Goal: Transaction & Acquisition: Purchase product/service

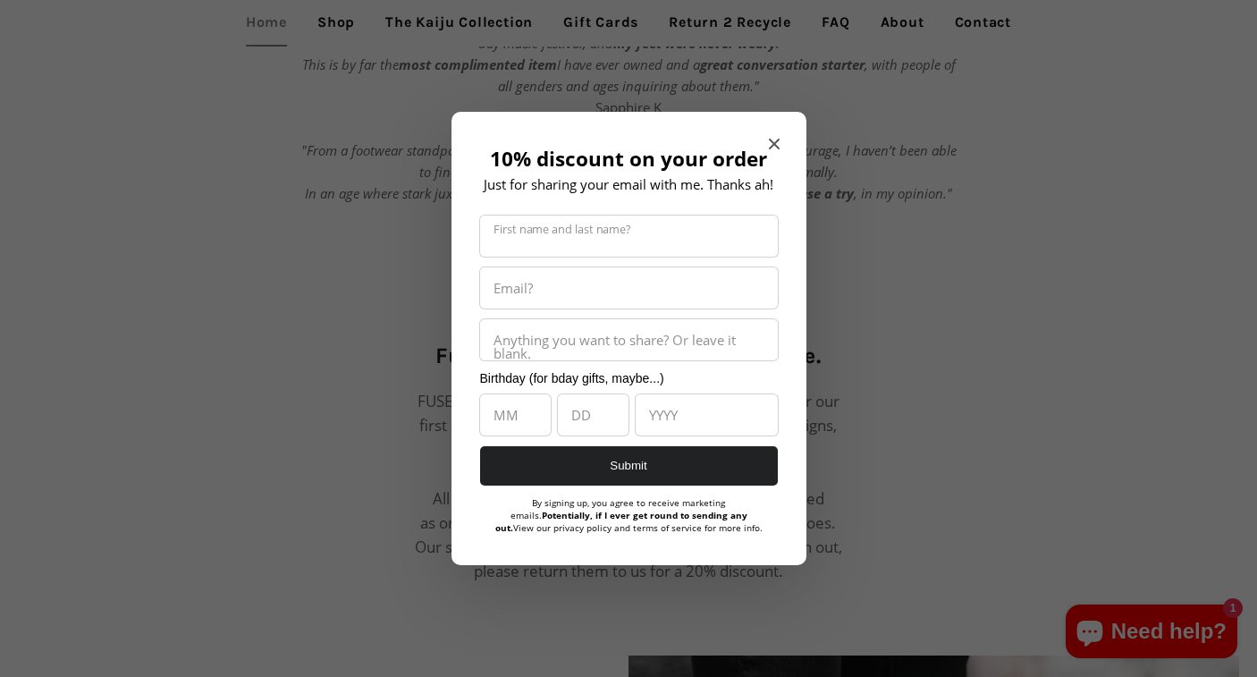
scroll to position [812, 0]
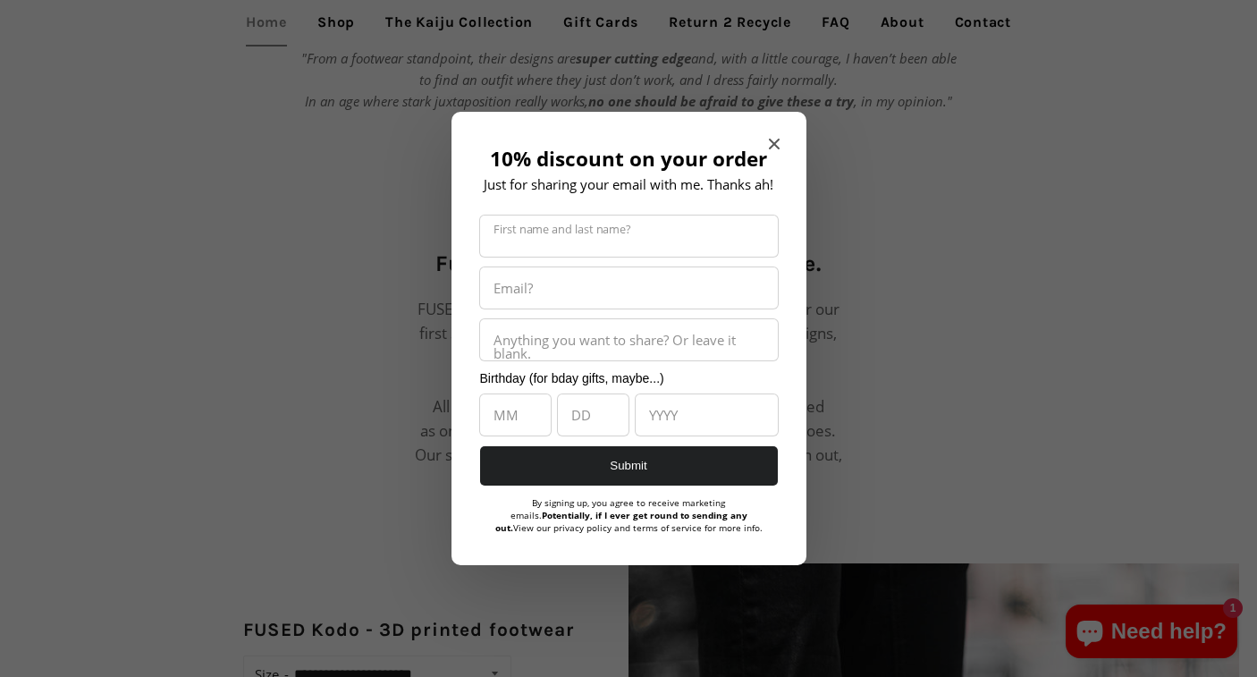
click at [769, 146] on icon "Close modal" at bounding box center [774, 144] width 11 height 11
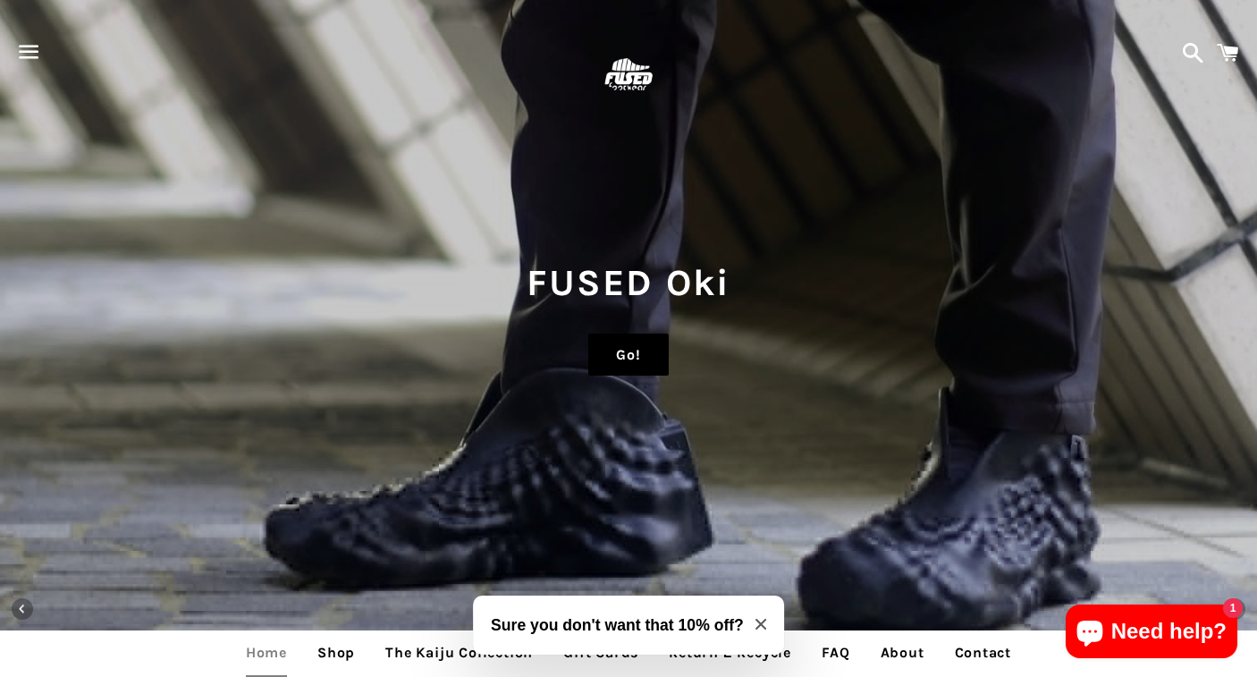
scroll to position [0, 0]
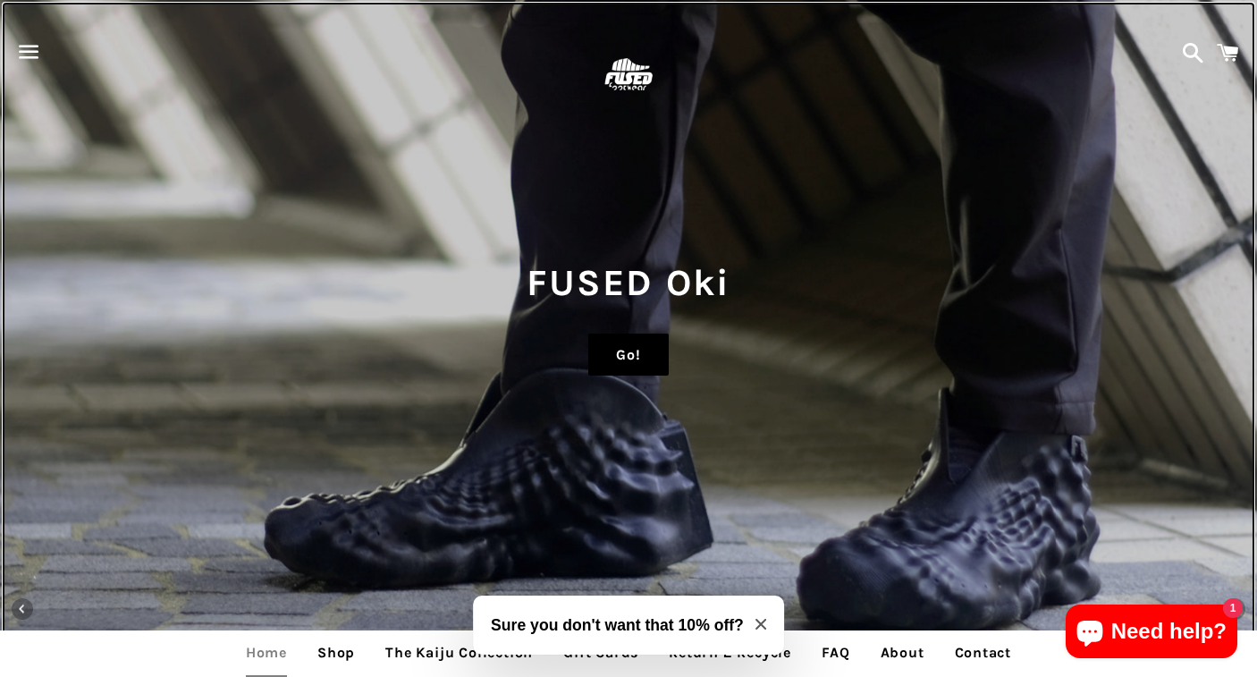
click at [634, 368] on link "Go!" at bounding box center [628, 354] width 80 height 43
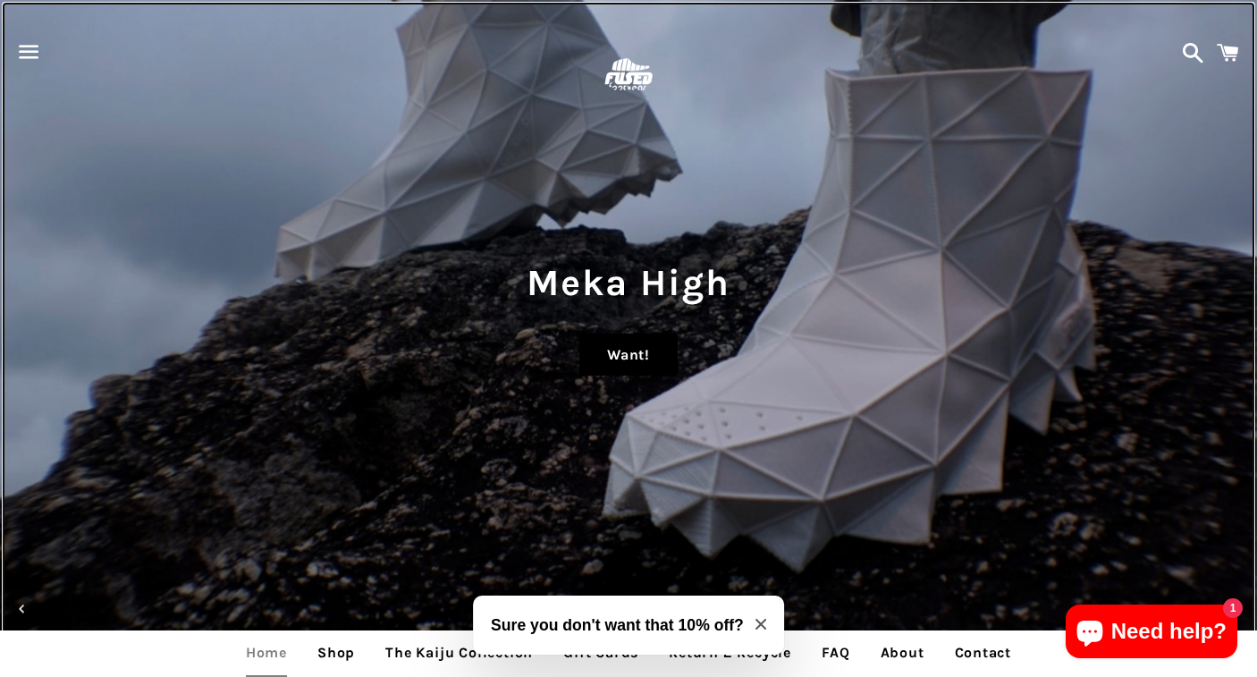
click at [644, 353] on link "Want!" at bounding box center [628, 354] width 98 height 43
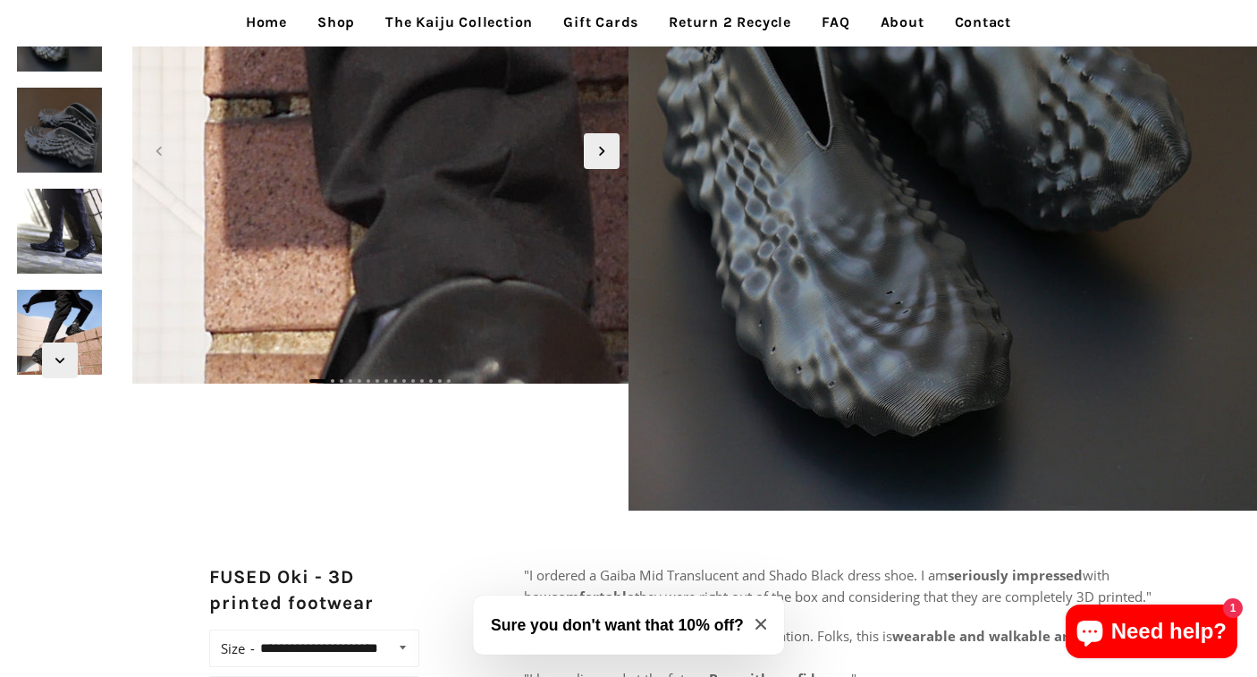
scroll to position [231, 0]
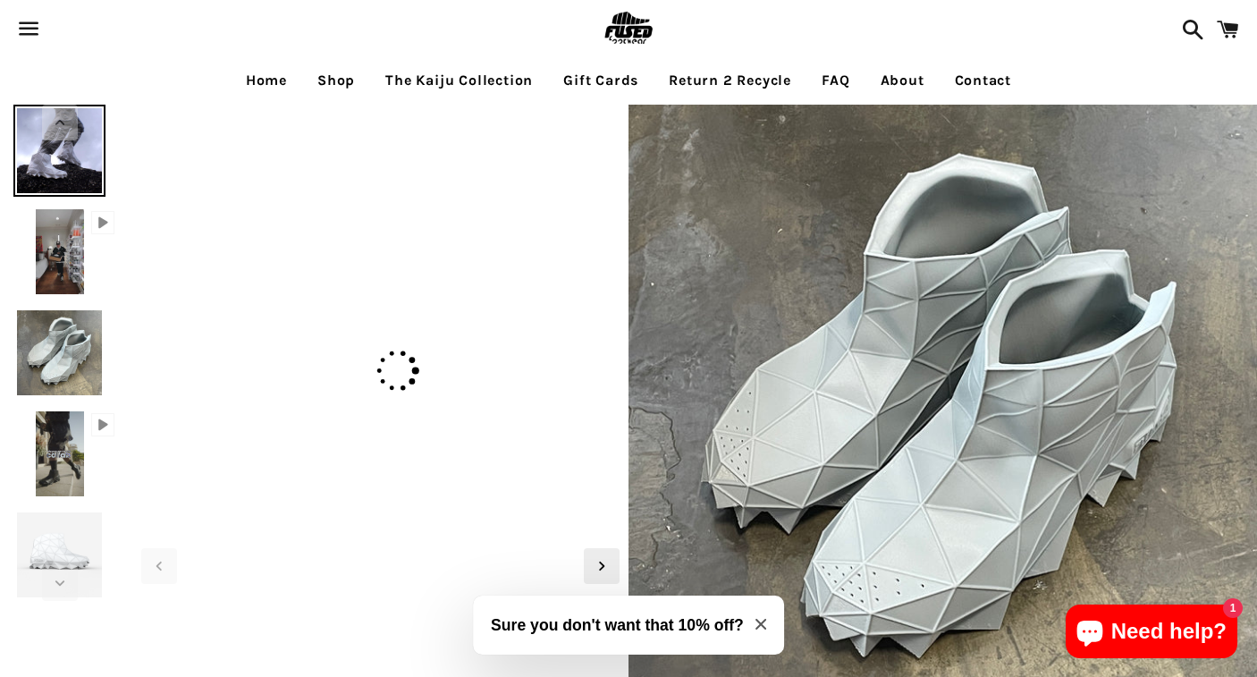
click at [55, 376] on img at bounding box center [59, 353] width 92 height 92
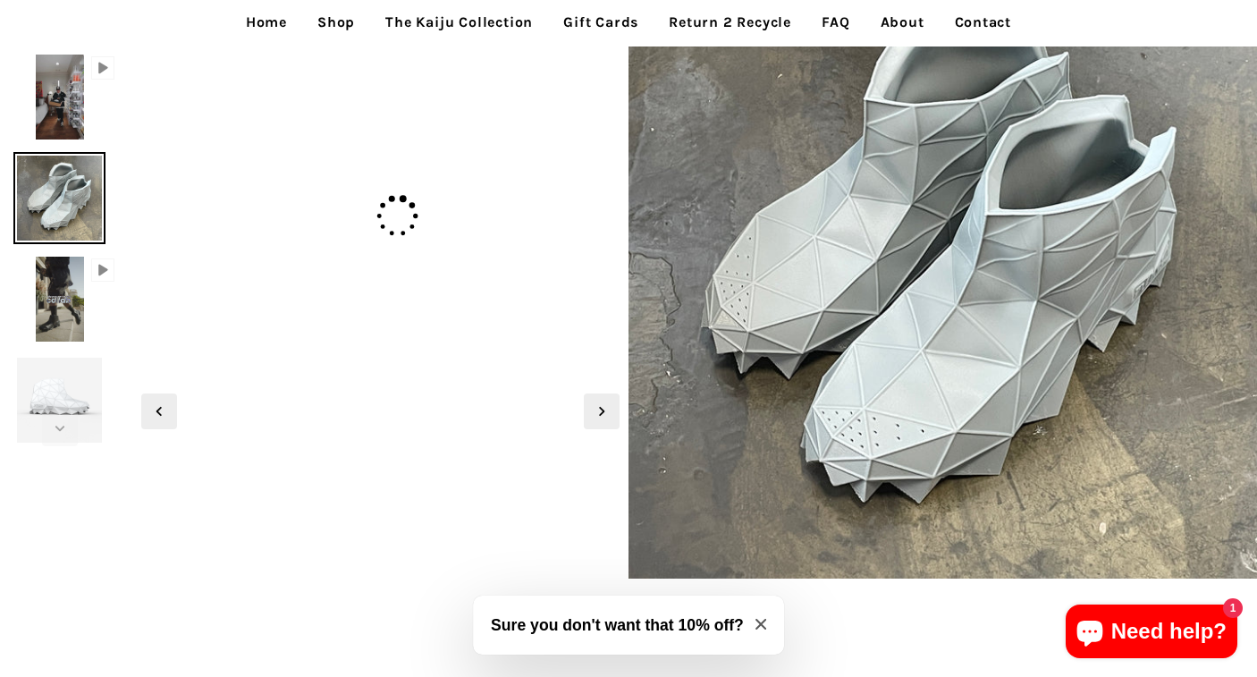
scroll to position [130, 0]
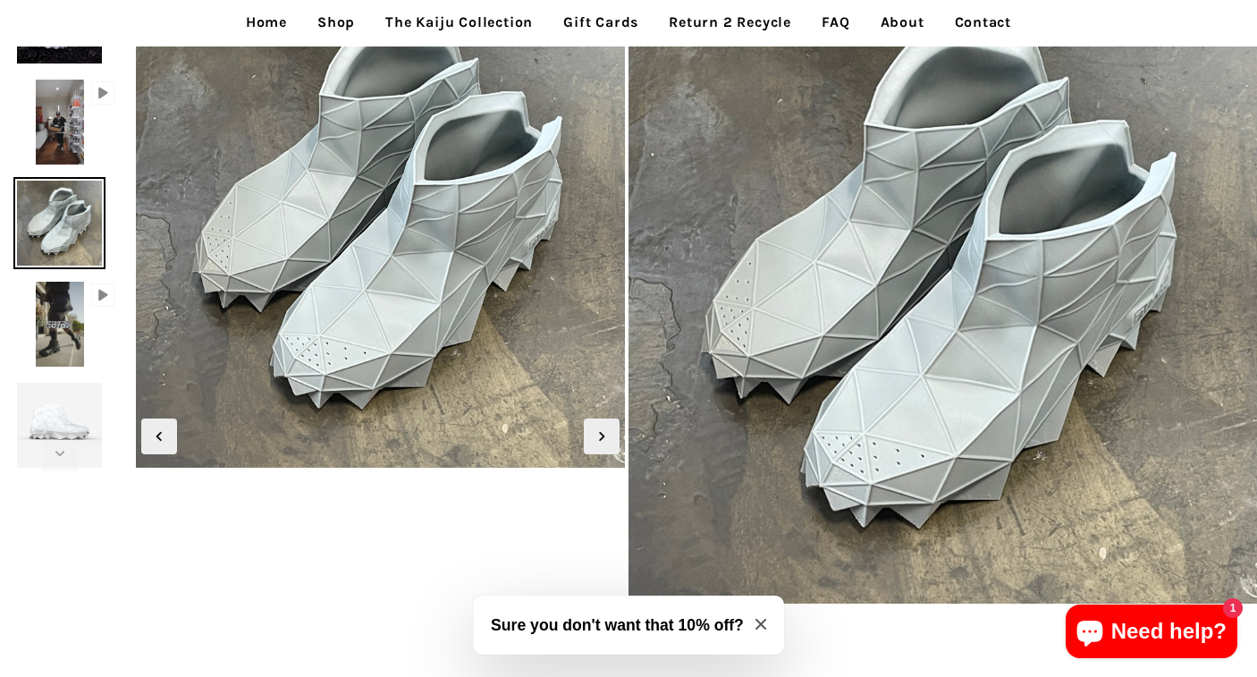
click at [48, 126] on img at bounding box center [59, 122] width 55 height 92
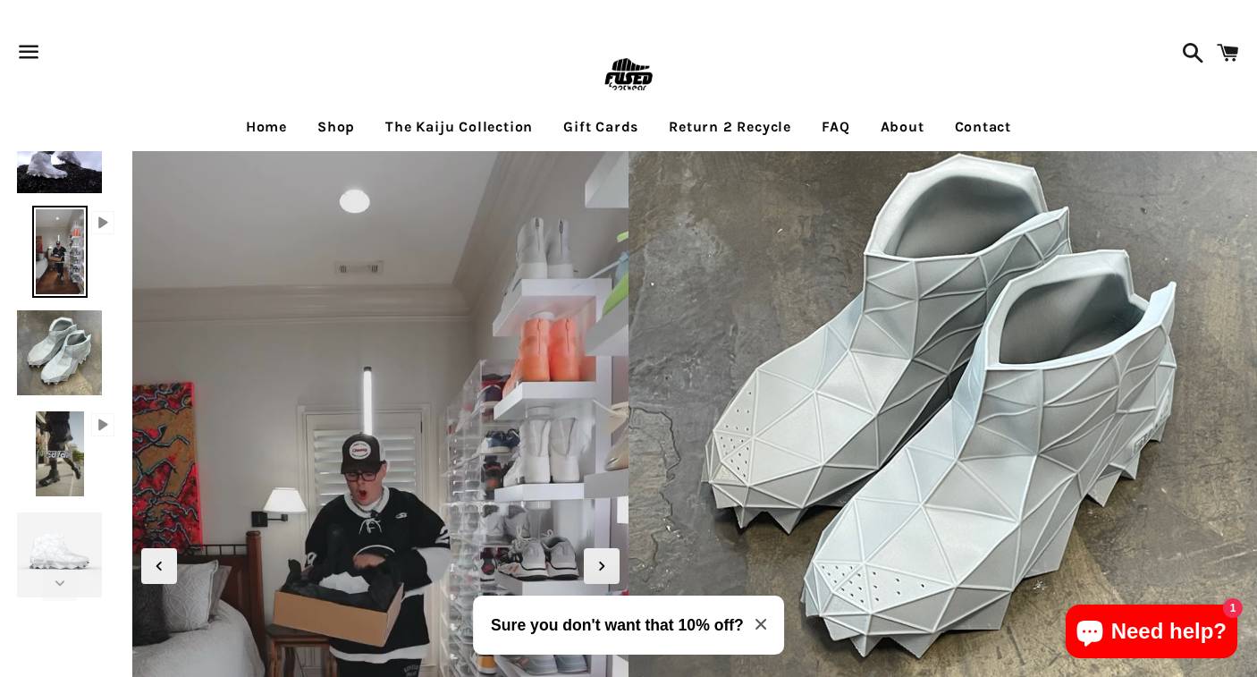
scroll to position [0, 0]
